Goal: Task Accomplishment & Management: Manage account settings

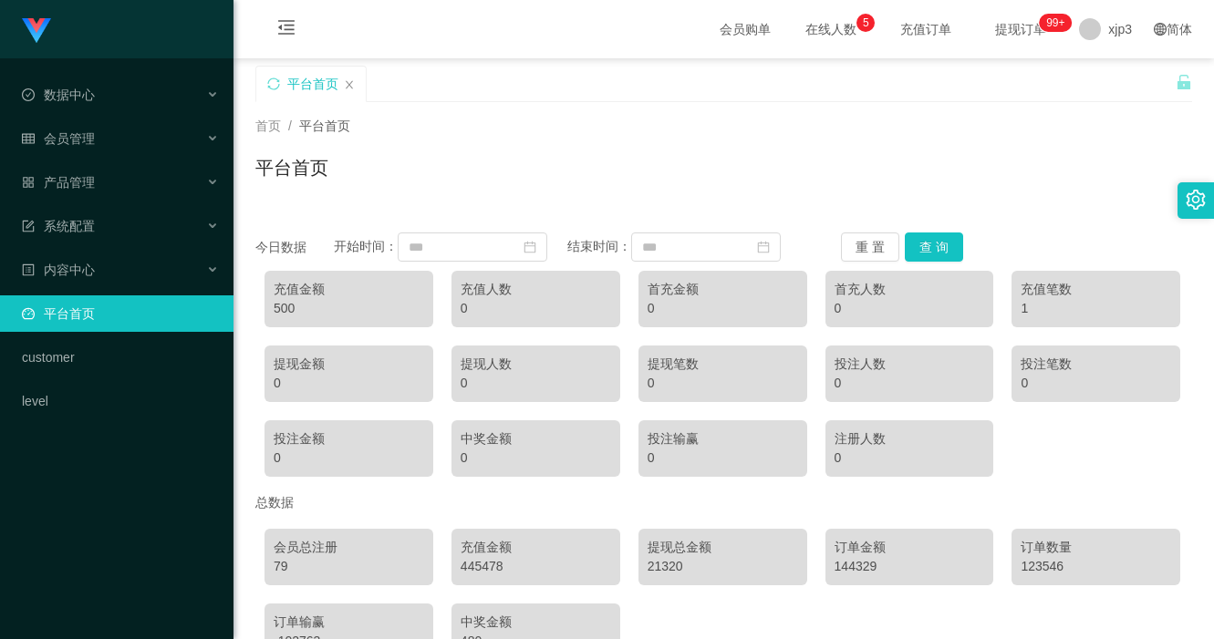
scroll to position [115, 0]
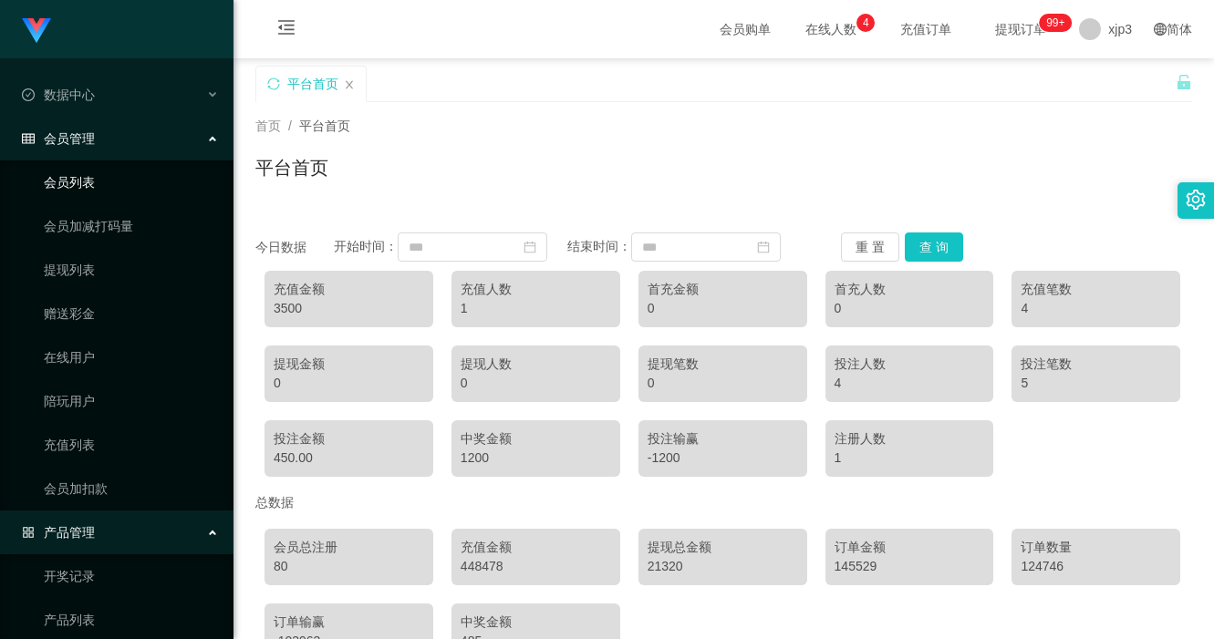
click at [89, 172] on link "会员列表" at bounding box center [131, 182] width 175 height 36
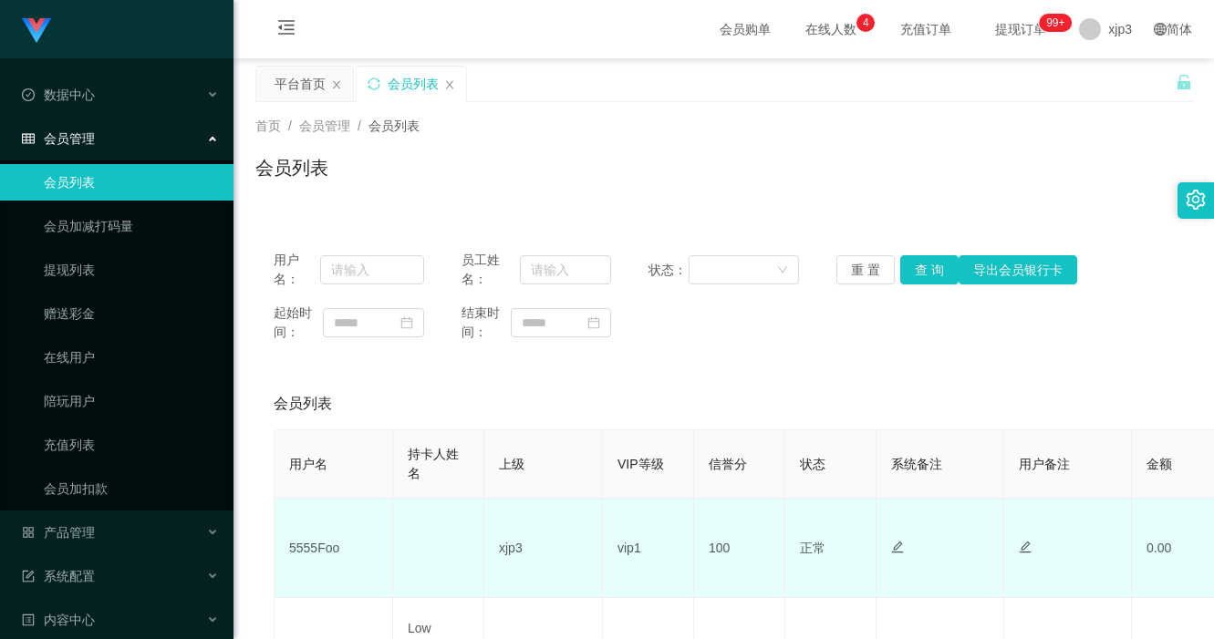
click at [319, 543] on td "5555Foo" at bounding box center [333, 548] width 119 height 99
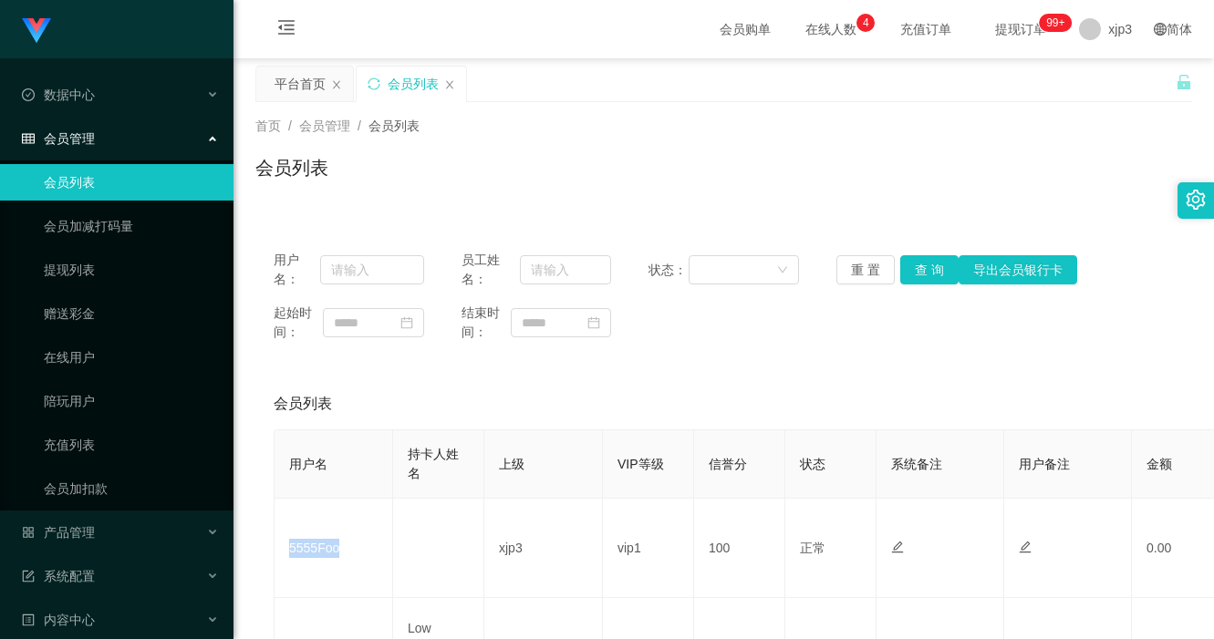
copy td "5555Foo"
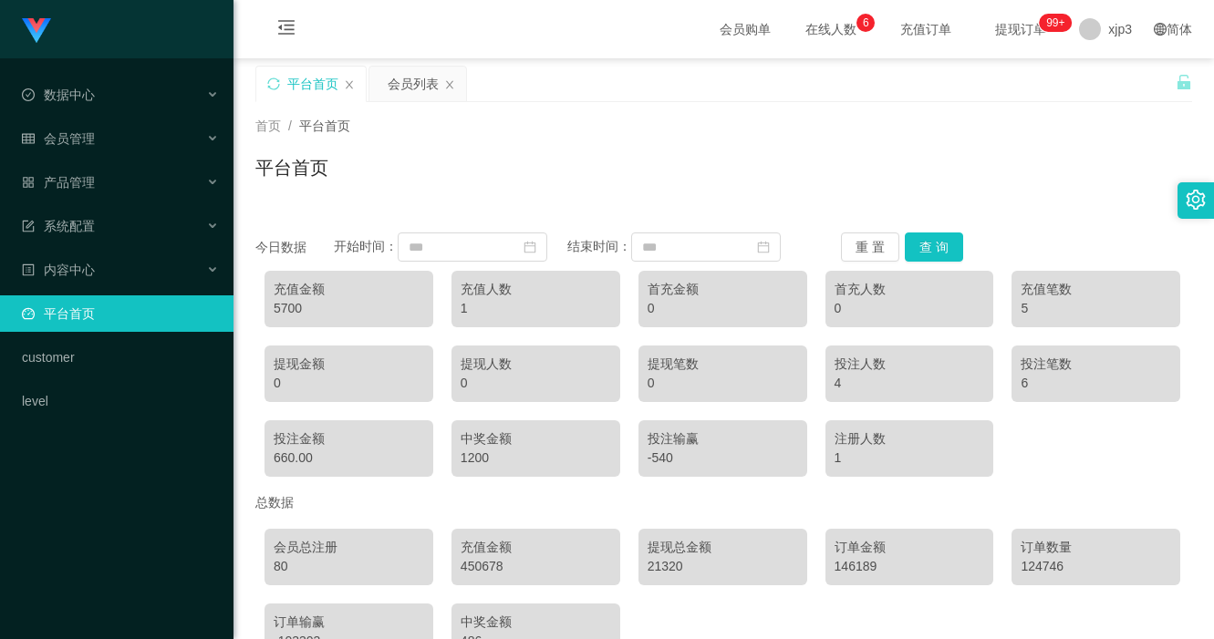
click at [566, 196] on div "首页 / 平台首页 / 平台首页" at bounding box center [723, 156] width 980 height 109
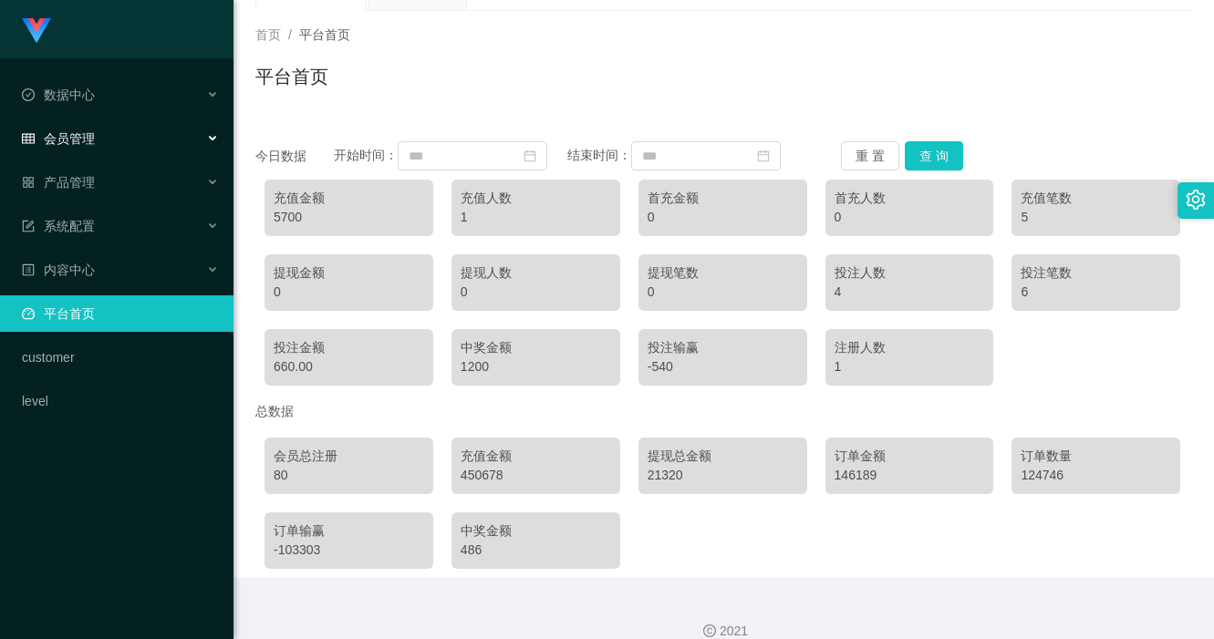
click at [95, 143] on div "会员管理" at bounding box center [116, 138] width 233 height 36
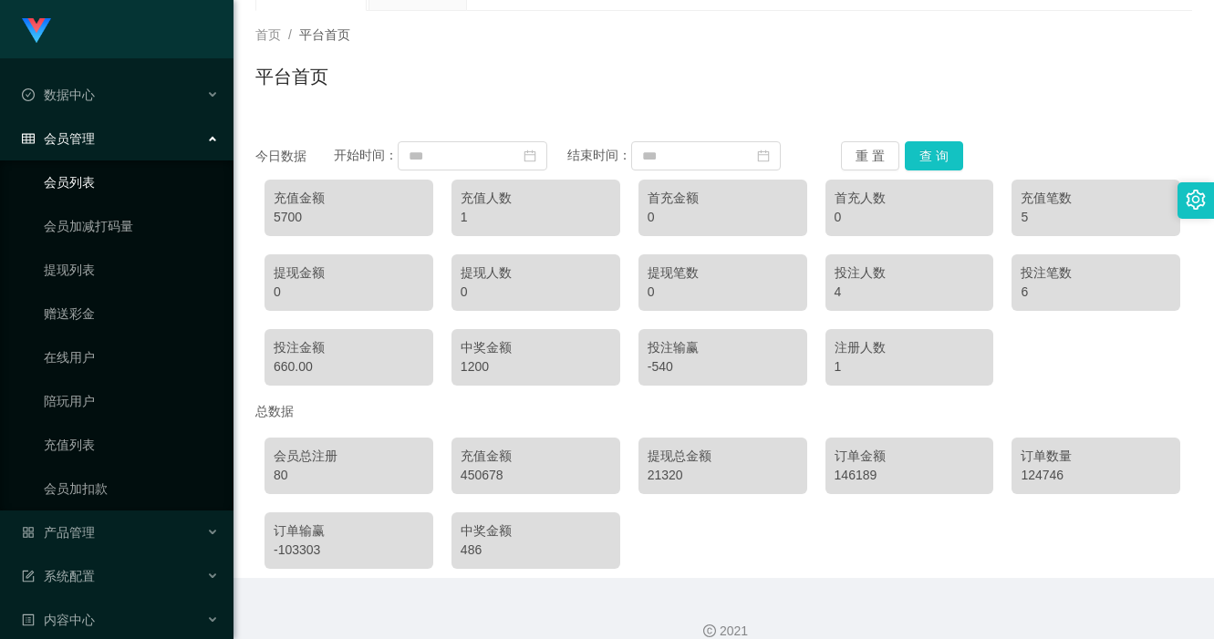
click at [105, 181] on link "会员列表" at bounding box center [131, 182] width 175 height 36
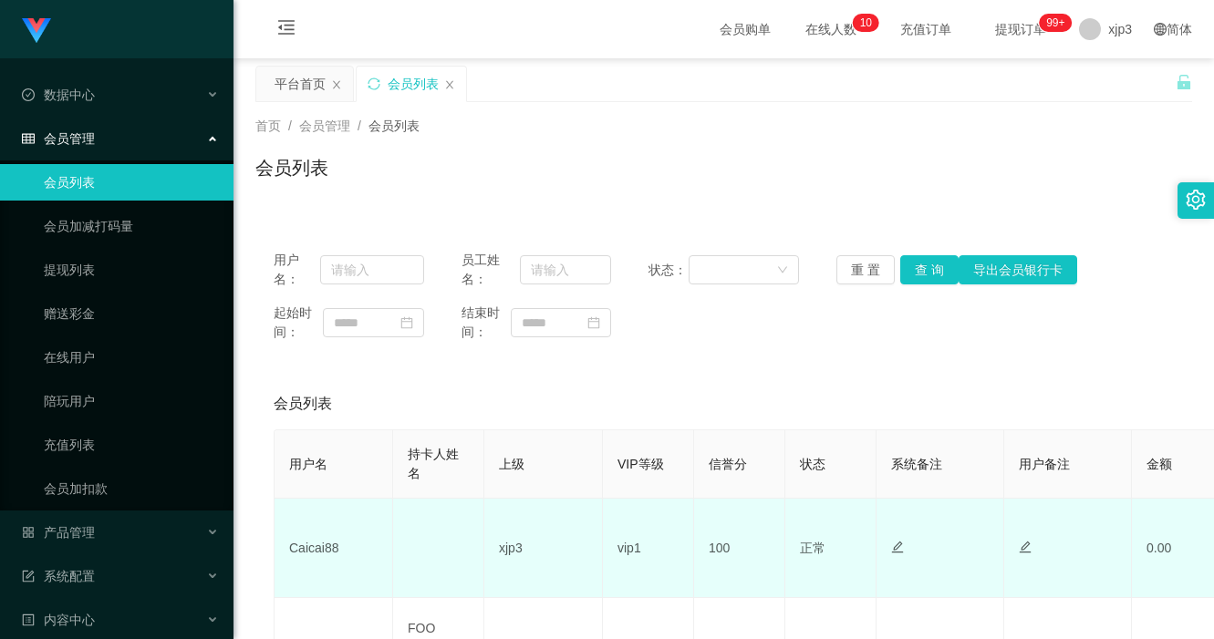
click at [327, 539] on td "Caicai88" at bounding box center [333, 548] width 119 height 99
drag, startPoint x: 327, startPoint y: 539, endPoint x: 303, endPoint y: 551, distance: 27.3
click at [325, 543] on td "Caicai88" at bounding box center [333, 548] width 119 height 99
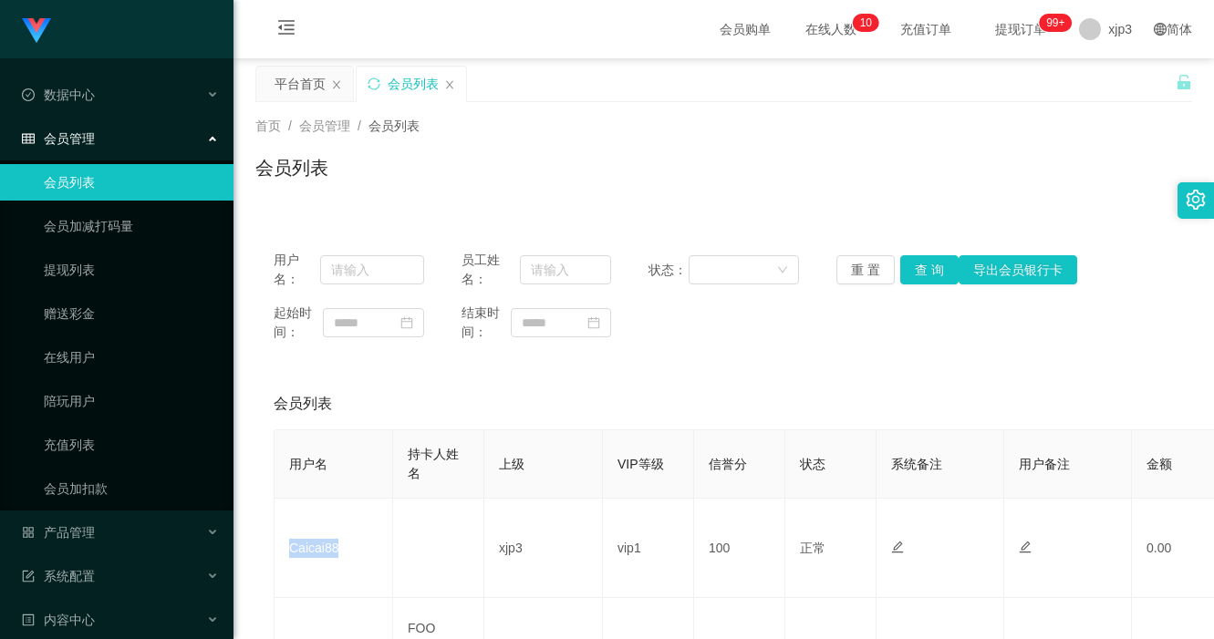
copy td "Caicai88"
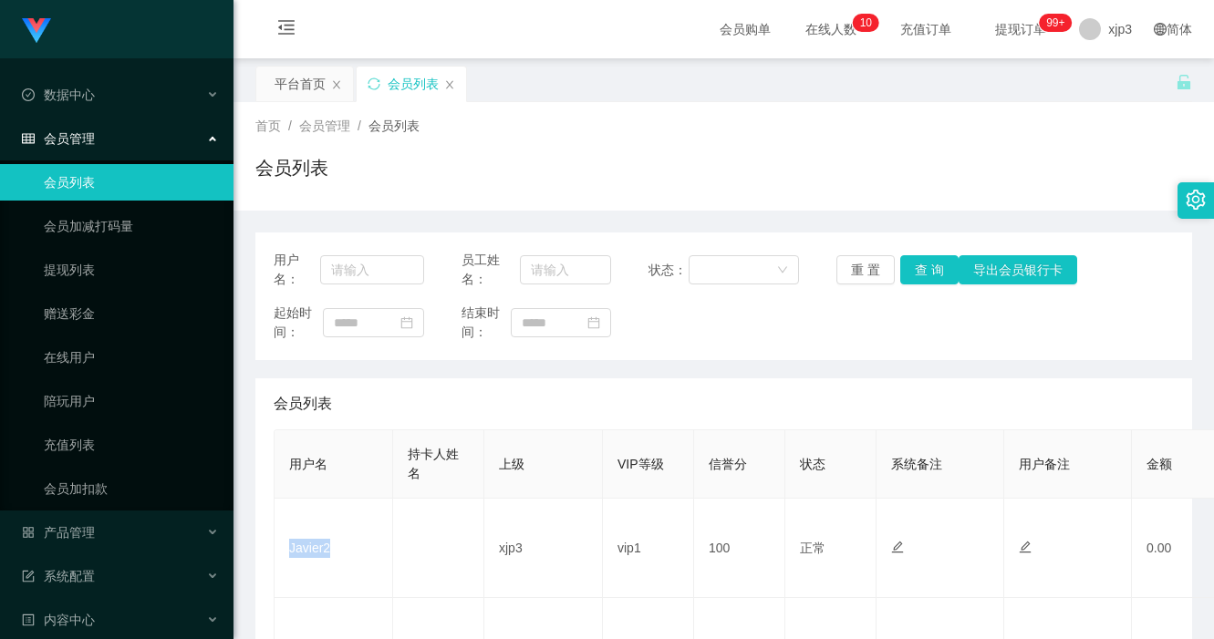
scroll to position [91, 0]
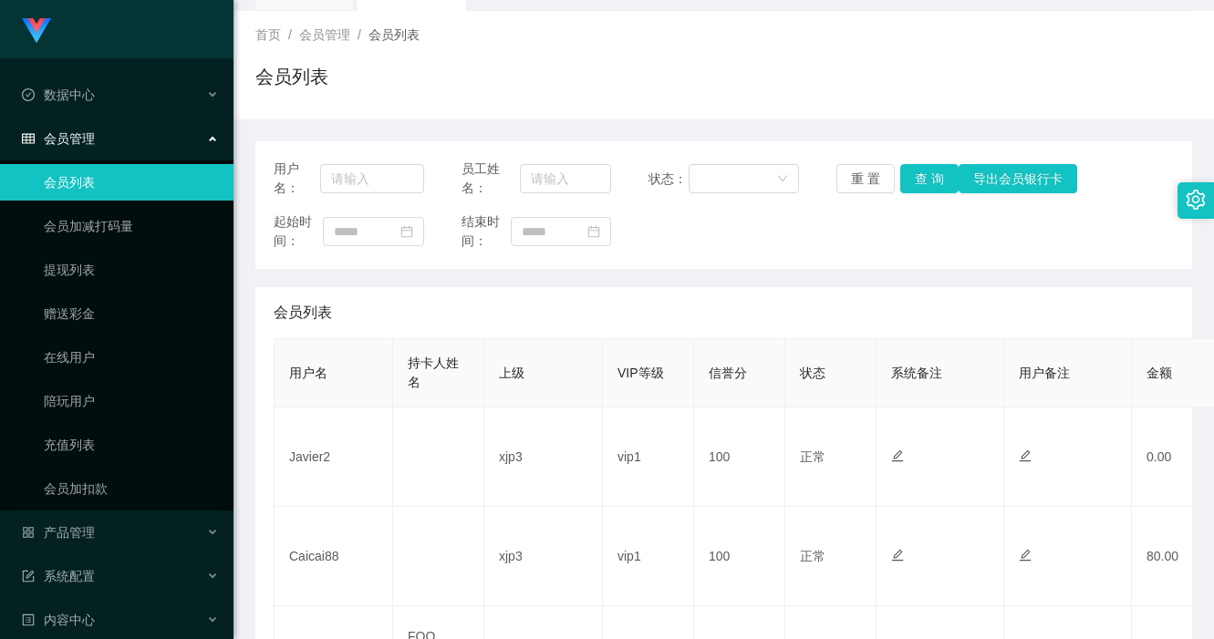
click at [725, 102] on div "会员列表" at bounding box center [723, 84] width 936 height 42
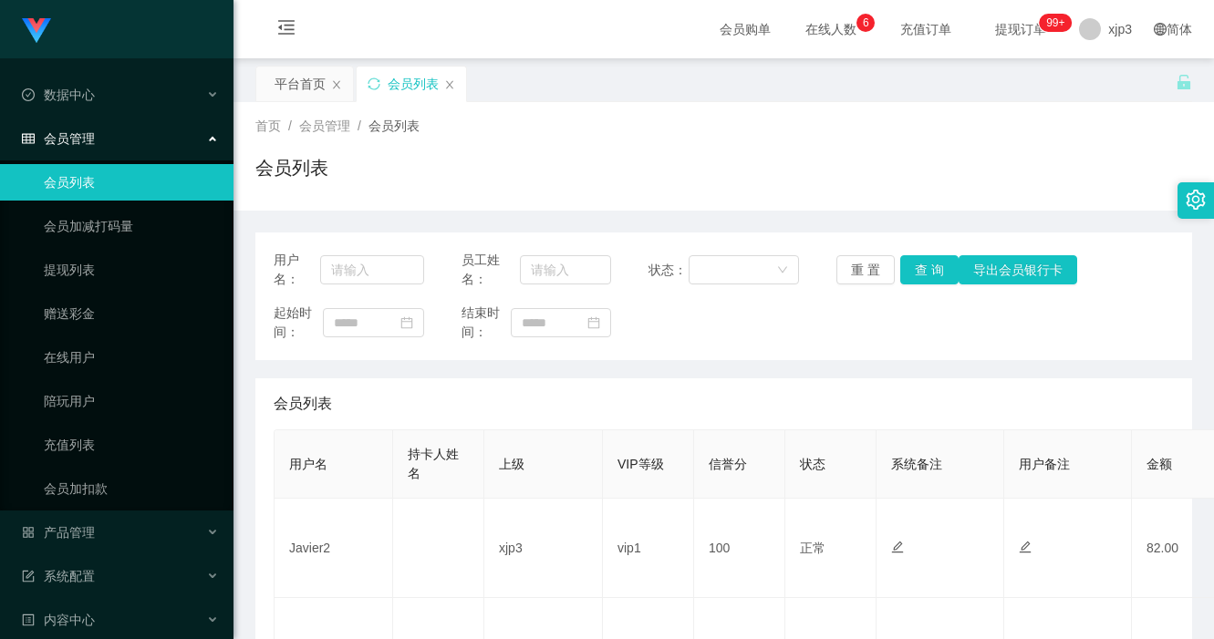
click at [768, 184] on div "会员列表" at bounding box center [723, 175] width 936 height 42
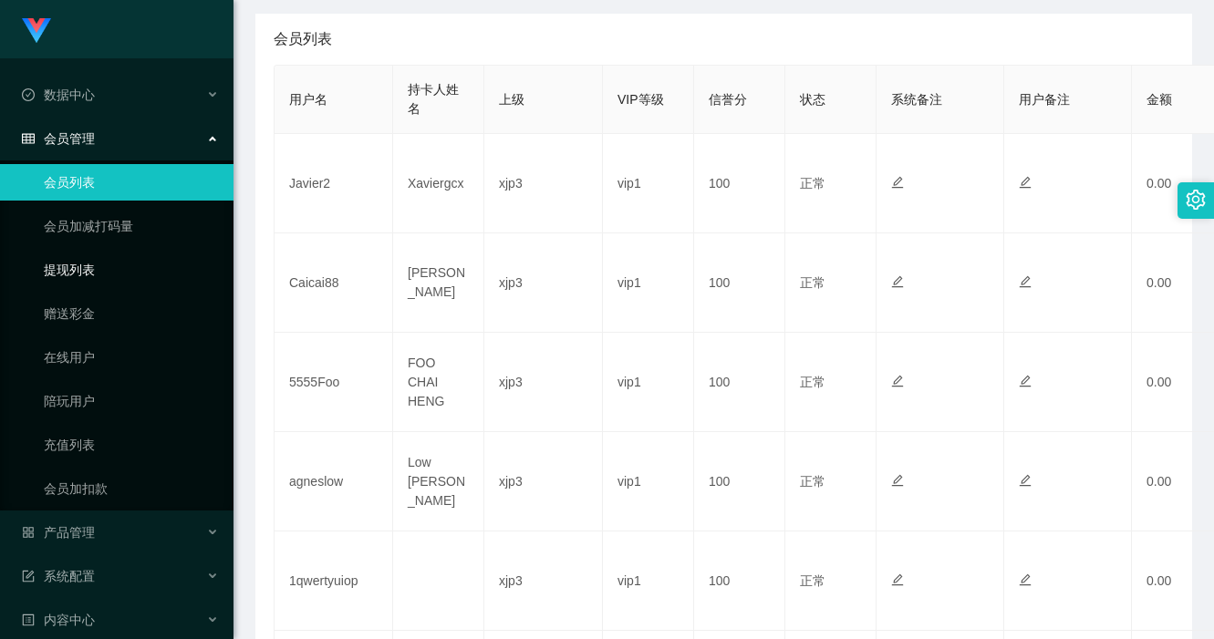
scroll to position [149, 0]
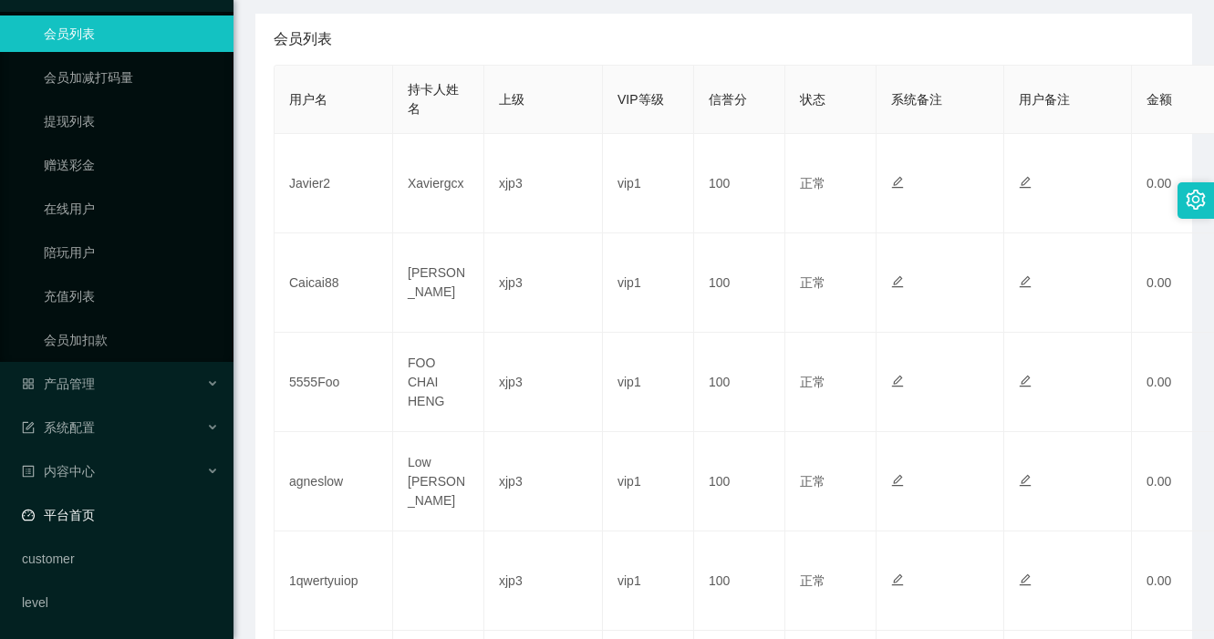
click at [98, 502] on link "平台首页" at bounding box center [120, 515] width 197 height 36
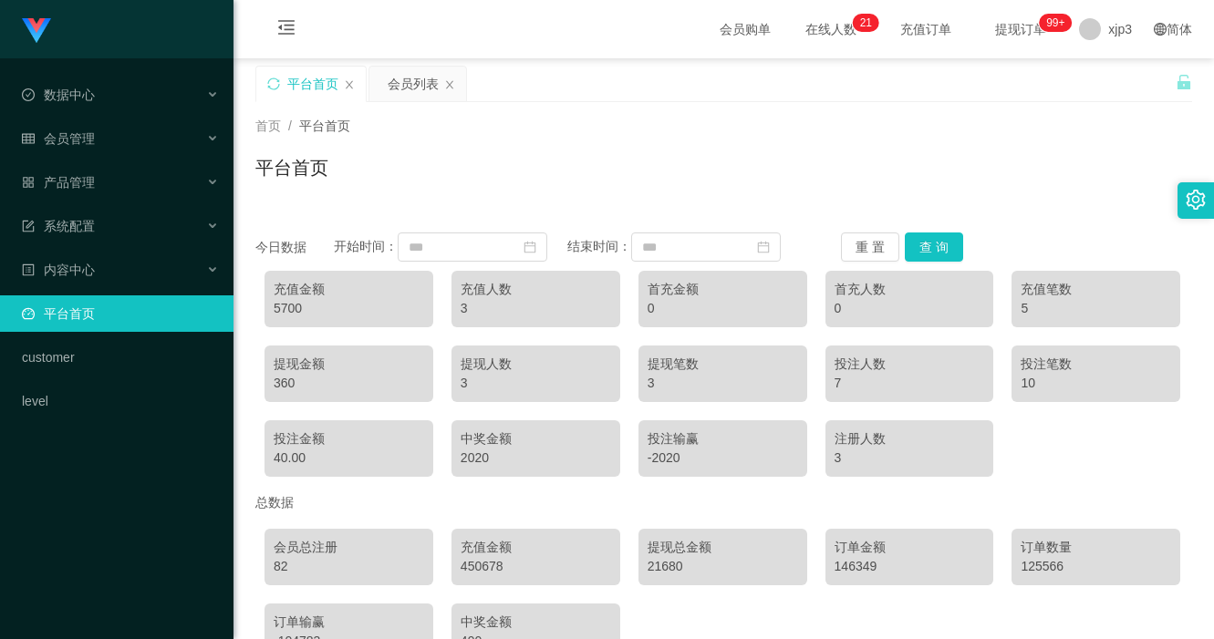
scroll to position [115, 0]
click at [93, 144] on span "会员管理" at bounding box center [58, 138] width 73 height 15
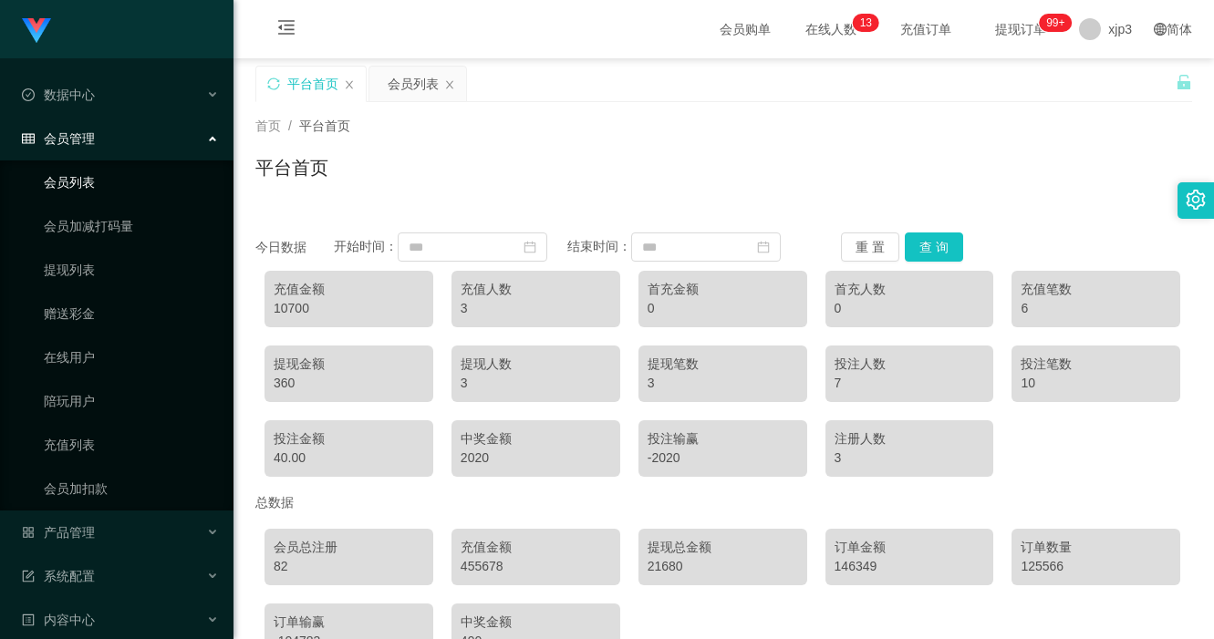
click at [103, 183] on link "会员列表" at bounding box center [131, 182] width 175 height 36
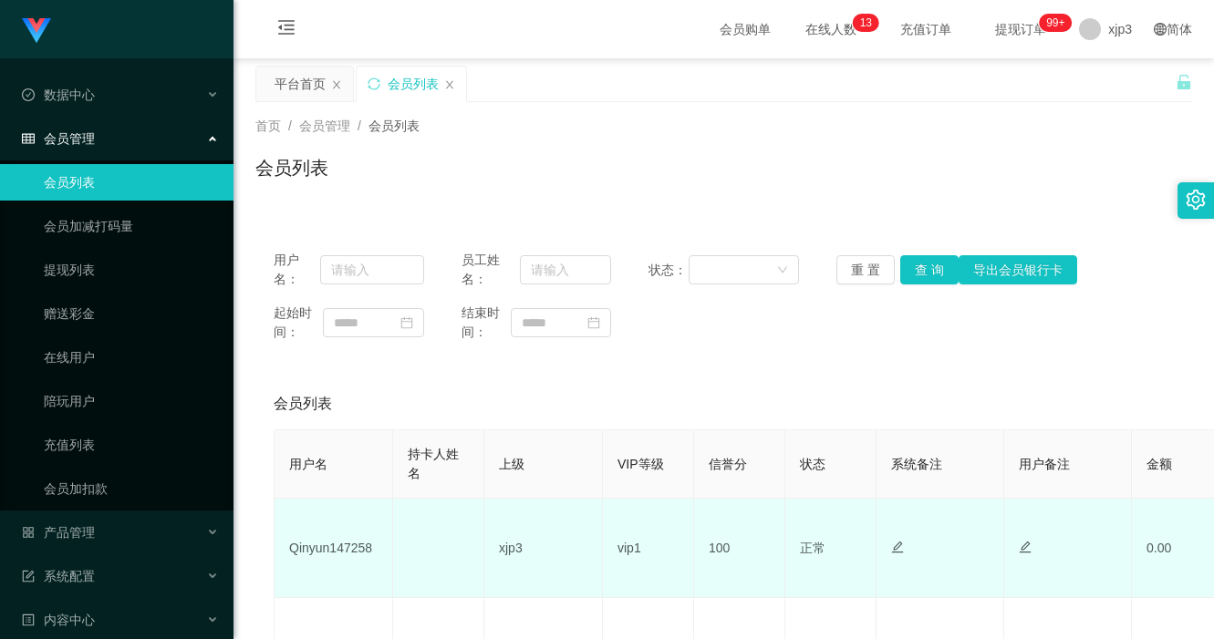
click at [327, 542] on td "Qinyun147258" at bounding box center [333, 548] width 119 height 99
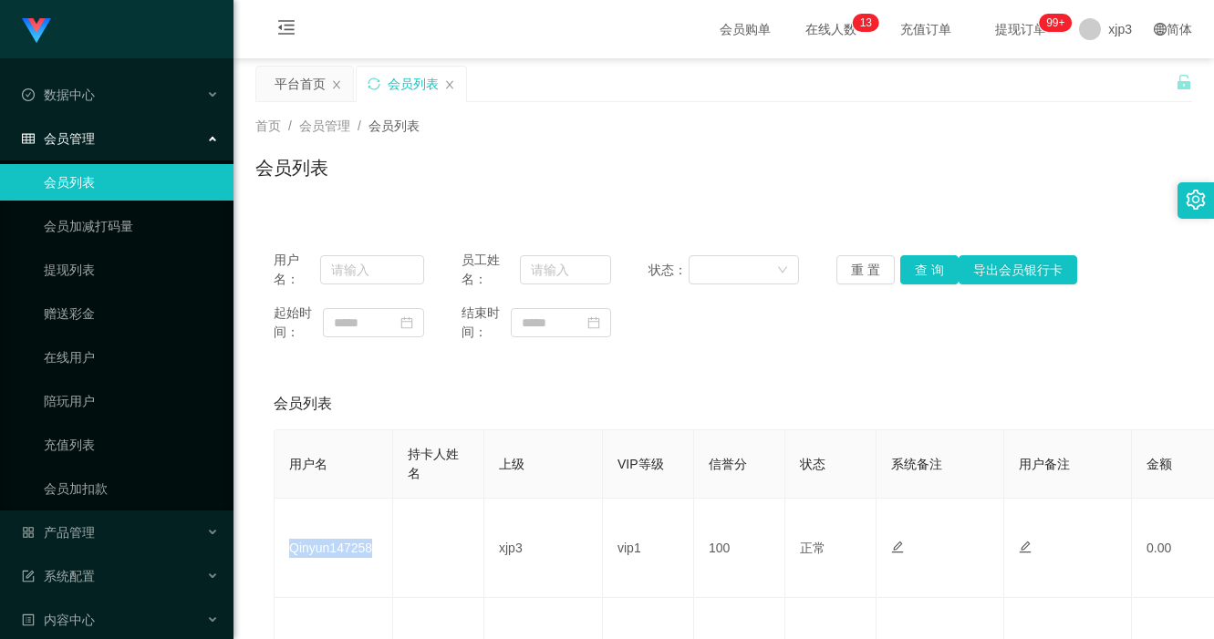
copy td "Qinyun147258"
